Goal: Information Seeking & Learning: Learn about a topic

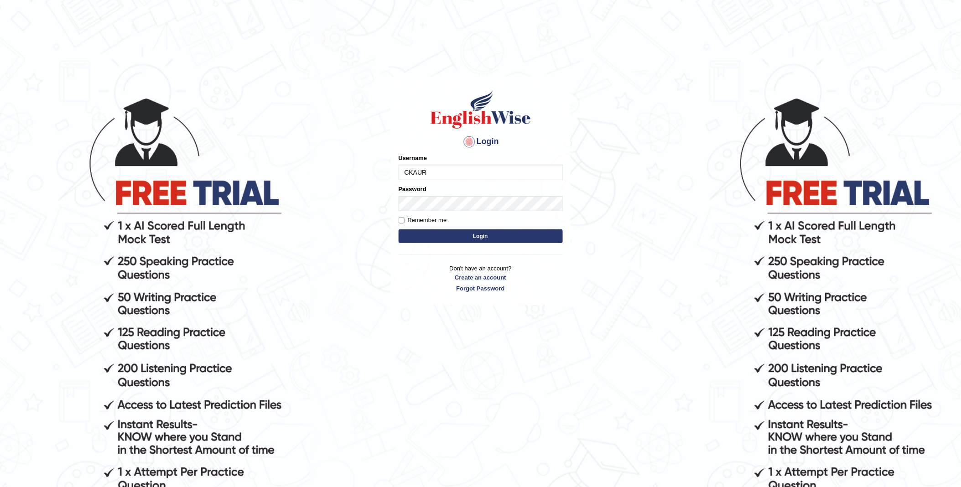
type input "CKAUR"
click at [575, 207] on body "Login Please fix the following errors: Username CKAUR Password Remember me Logi…" at bounding box center [480, 291] width 961 height 487
click at [482, 239] on button "Login" at bounding box center [481, 236] width 164 height 14
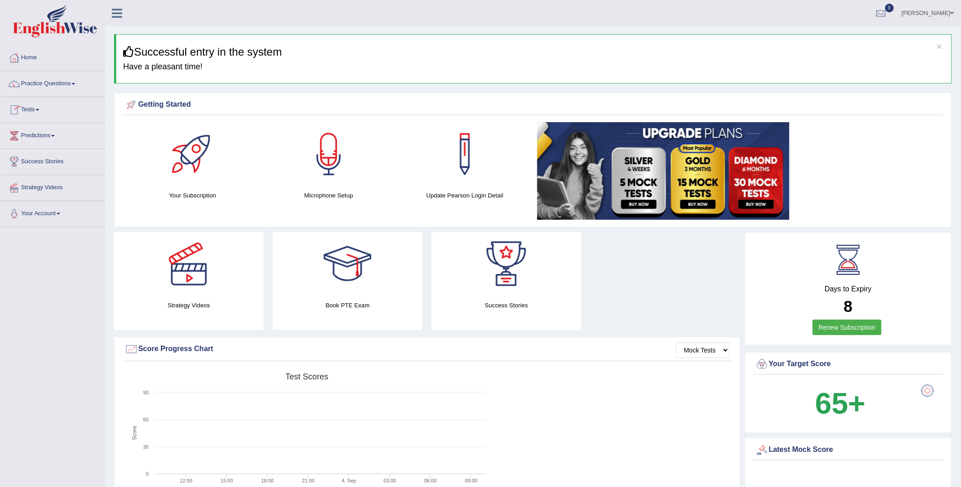
click at [42, 111] on link "Tests" at bounding box center [52, 108] width 104 height 23
click at [47, 130] on link "Take Practice Sectional Test" at bounding box center [59, 131] width 85 height 16
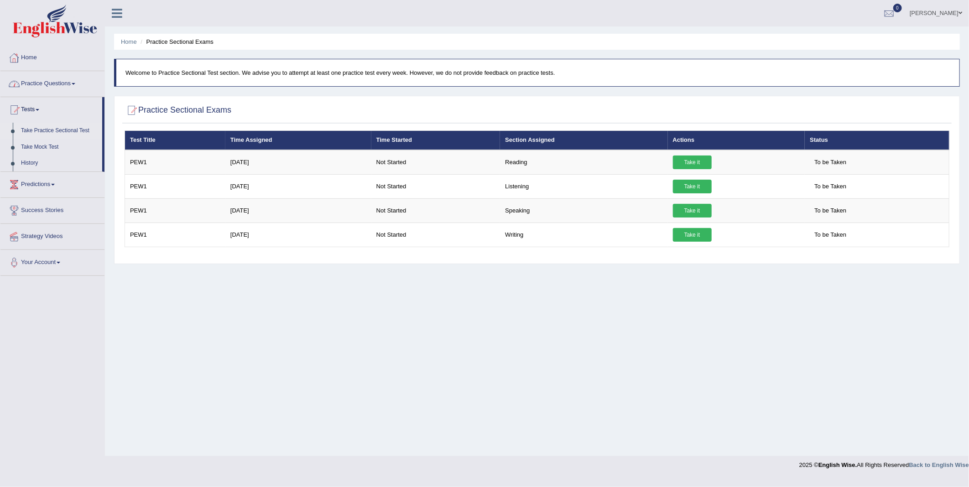
click at [34, 57] on link "Home" at bounding box center [52, 56] width 104 height 23
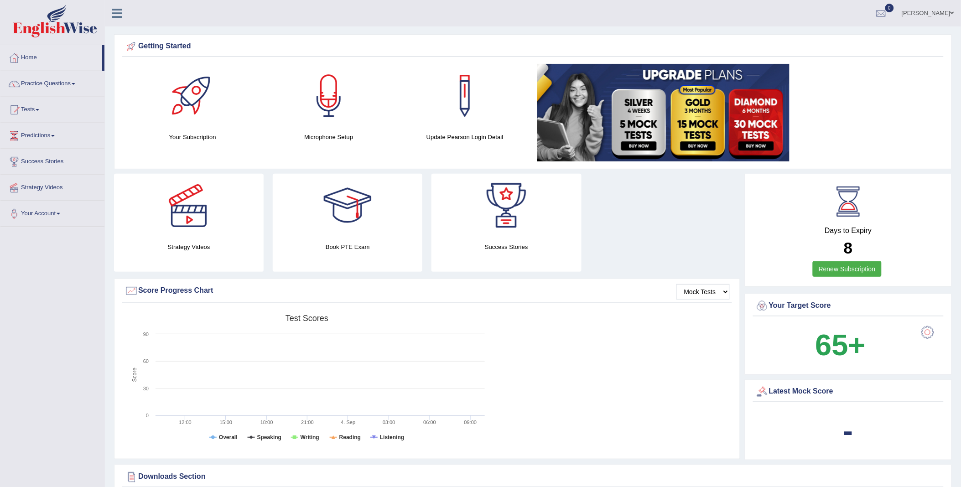
click at [69, 85] on link "Practice Questions" at bounding box center [52, 82] width 104 height 23
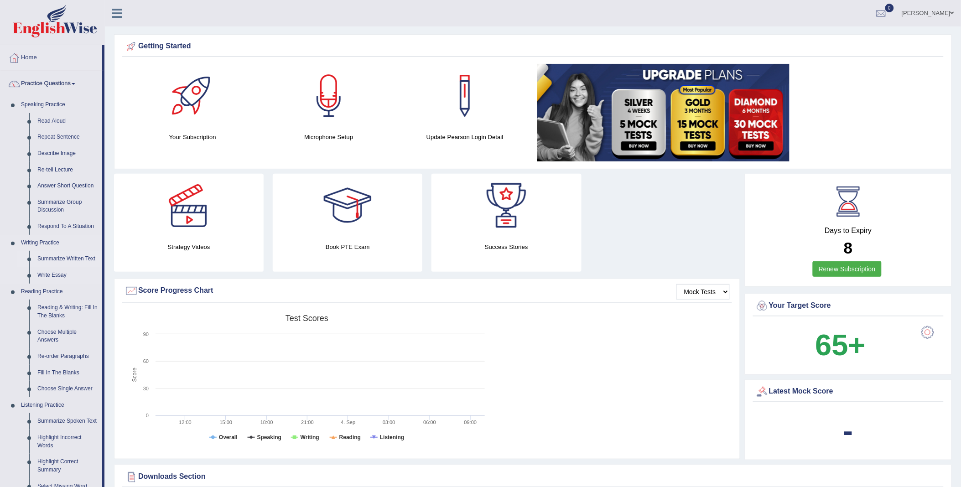
click at [70, 258] on link "Summarize Written Text" at bounding box center [67, 259] width 69 height 16
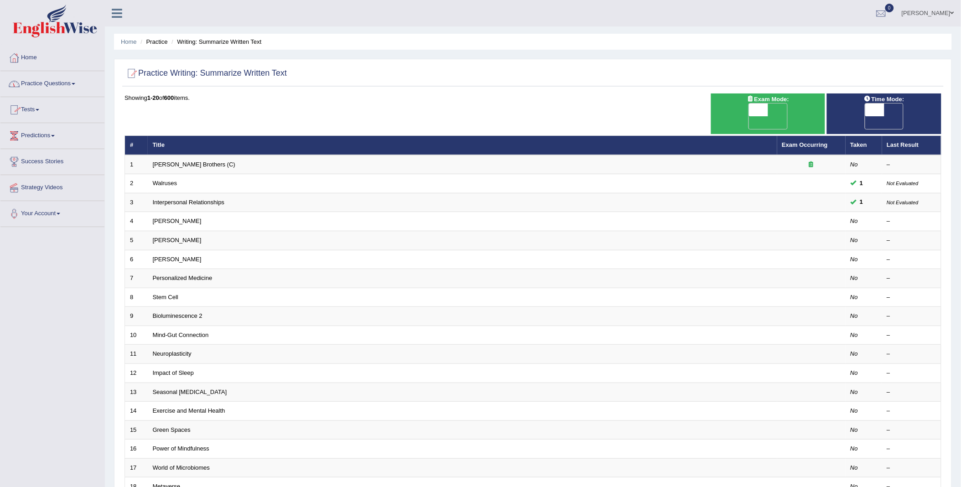
click at [58, 84] on link "Practice Questions" at bounding box center [52, 82] width 104 height 23
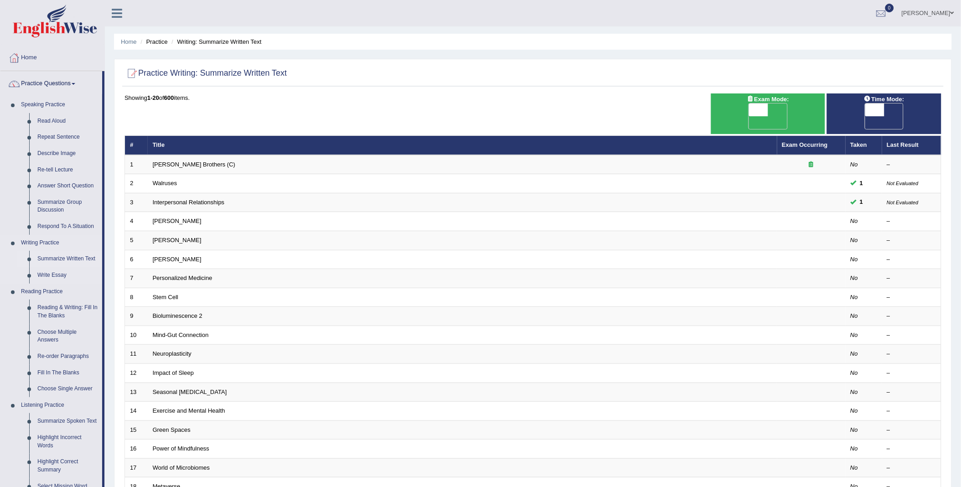
click at [61, 258] on link "Summarize Written Text" at bounding box center [67, 259] width 69 height 16
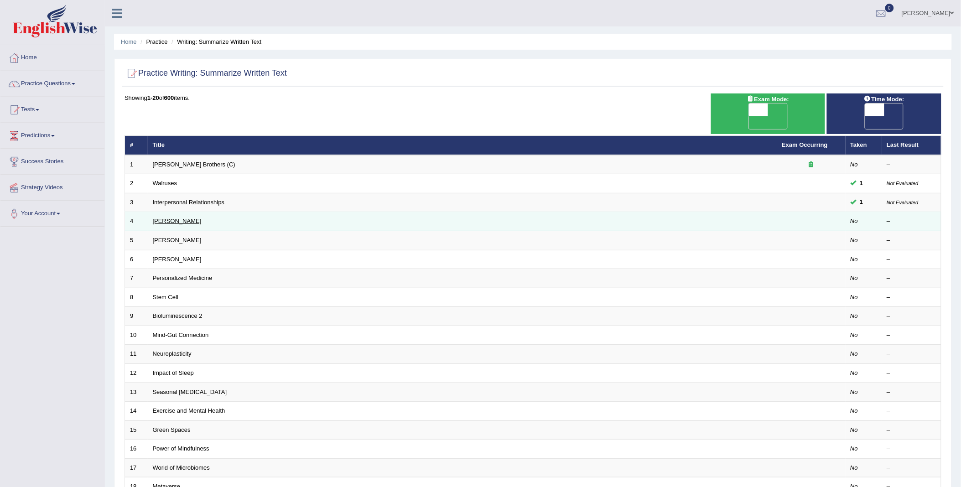
click at [179, 218] on link "[PERSON_NAME]" at bounding box center [177, 221] width 49 height 7
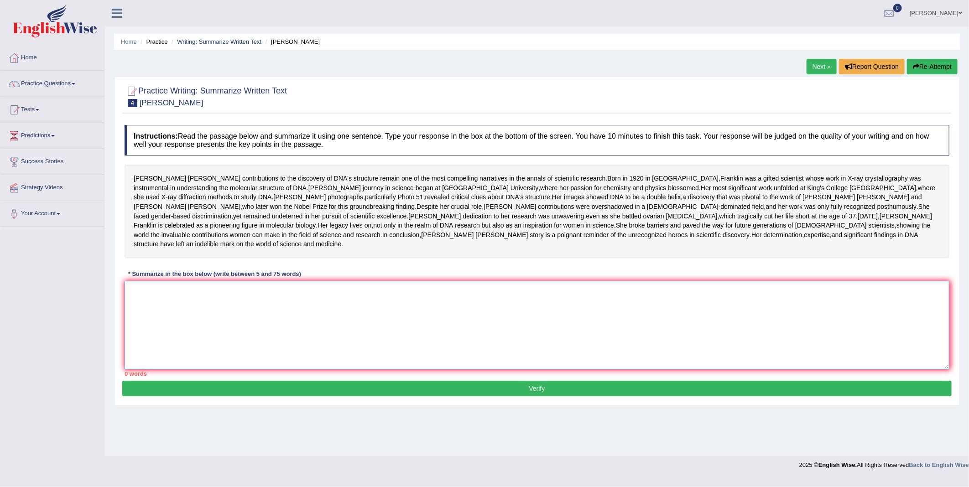
click at [206, 349] on textarea at bounding box center [537, 325] width 825 height 88
type textarea "r"
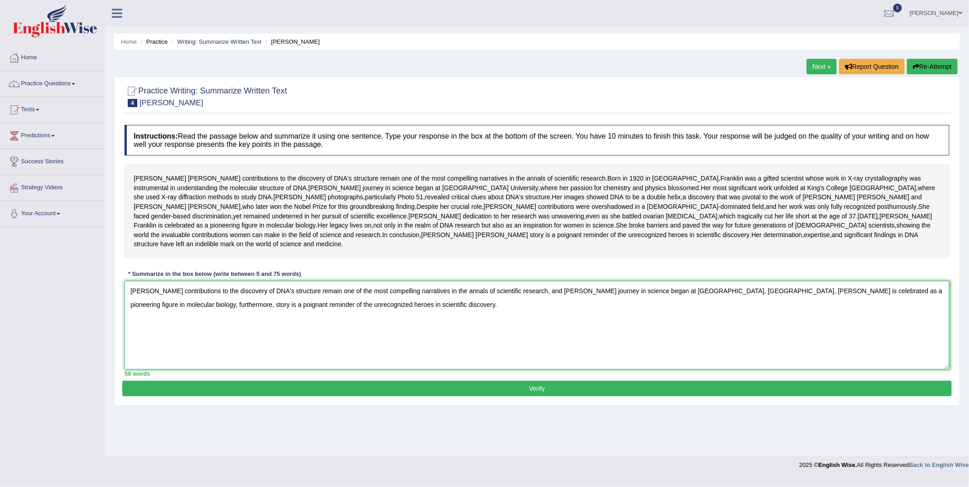
click at [220, 350] on textarea "[PERSON_NAME] contributions to the discovery of DNA's structure remain one of t…" at bounding box center [537, 325] width 825 height 88
type textarea "[PERSON_NAME] contributions to the discovery of DNA's structure remain one of t…"
click at [26, 61] on link "Home" at bounding box center [52, 56] width 104 height 23
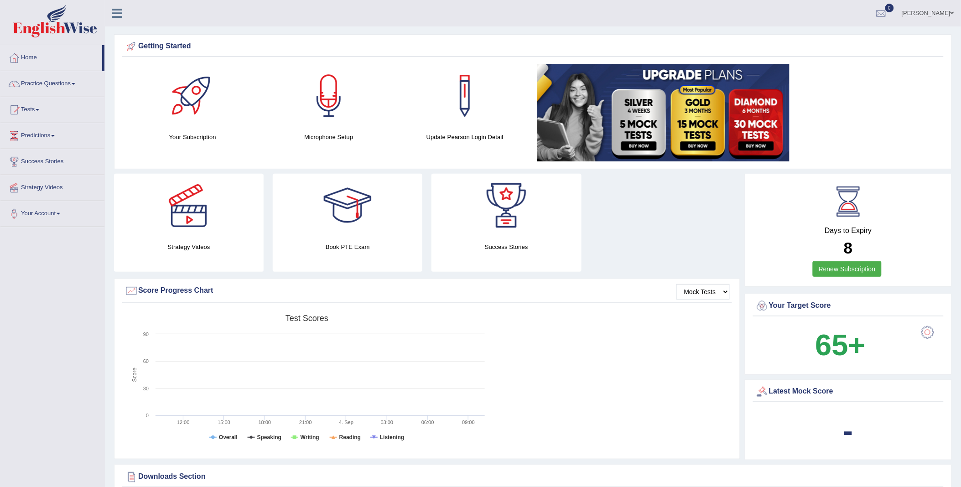
click at [939, 11] on link "KIRANDEEP" at bounding box center [928, 12] width 66 height 24
click at [890, 109] on link "Log out" at bounding box center [911, 109] width 99 height 21
